Goal: Information Seeking & Learning: Learn about a topic

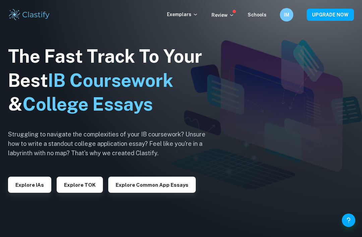
click at [168, 193] on button "Explore Common App essays" at bounding box center [151, 185] width 87 height 16
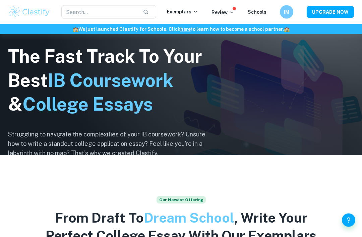
scroll to position [35, 0]
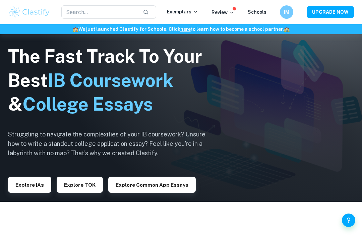
click at [138, 11] on input "text" at bounding box center [99, 11] width 76 height 13
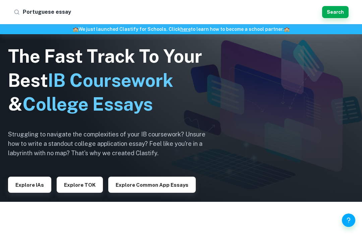
type input "Portuguese essays"
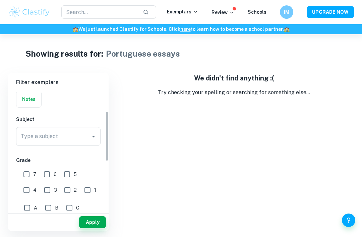
scroll to position [53, 0]
click at [84, 143] on input "Type a subject" at bounding box center [53, 137] width 68 height 13
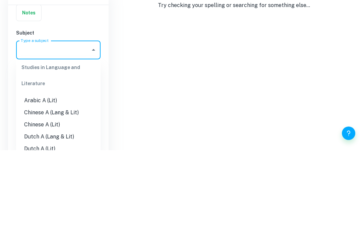
scroll to position [12, 0]
click at [97, 39] on div "IB College Category IA EE TOK Notes Subject Type a subject Type a subject Grade…" at bounding box center [58, 234] width 101 height 390
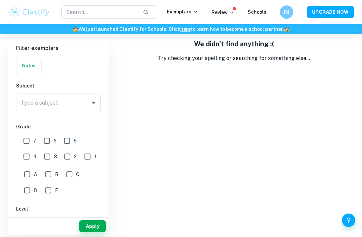
click at [79, 97] on input "Type a subject" at bounding box center [53, 103] width 68 height 13
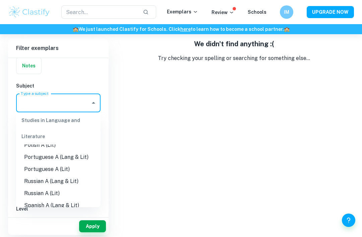
scroll to position [272, 0]
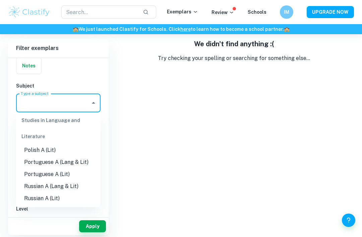
click at [85, 156] on li "Portuguese A (Lang & Lit)" at bounding box center [58, 162] width 84 height 12
type input "Portuguese A (Lang & Lit)"
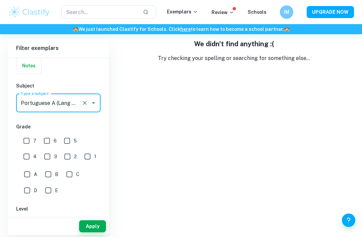
click at [29, 134] on input "7" at bounding box center [26, 140] width 13 height 13
checkbox input "true"
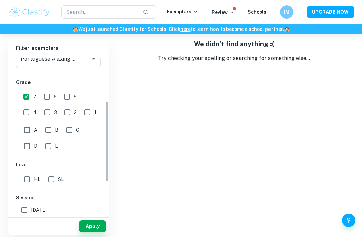
scroll to position [98, 0]
click at [26, 123] on input "A" at bounding box center [26, 129] width 13 height 13
checkbox input "true"
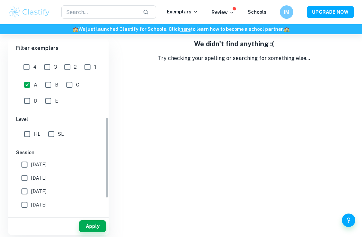
scroll to position [143, 0]
click at [24, 127] on input "HL" at bounding box center [26, 133] width 13 height 13
checkbox input "true"
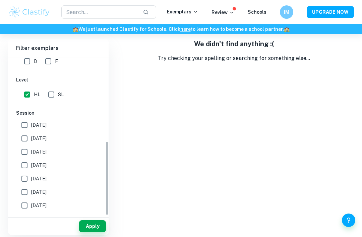
scroll to position [188, 0]
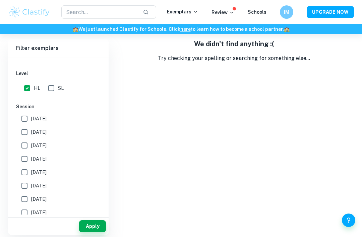
click at [94, 232] on button "Apply" at bounding box center [92, 226] width 27 height 12
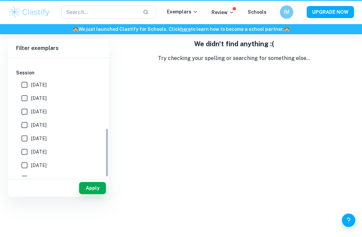
scroll to position [178, 0]
